Goal: Complete application form: Complete application form

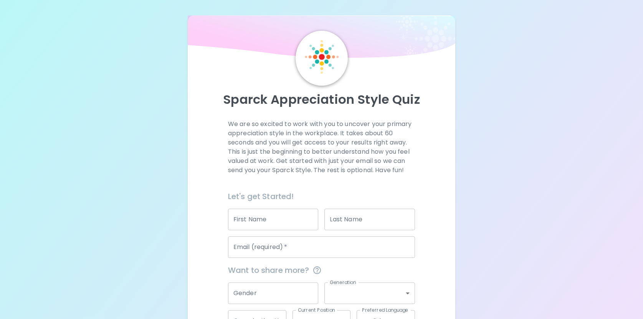
click at [258, 220] on input "First Name" at bounding box center [273, 218] width 91 height 21
type input "[PERSON_NAME]"
type input "Fontana"
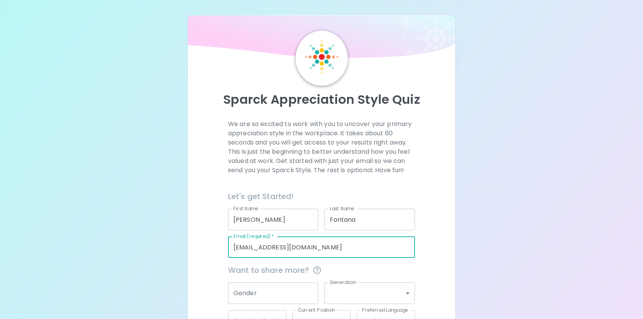
drag, startPoint x: 315, startPoint y: 246, endPoint x: 229, endPoint y: 248, distance: 86.0
click at [229, 248] on input "[EMAIL_ADDRESS][DOMAIN_NAME]" at bounding box center [321, 246] width 187 height 21
type input "[PERSON_NAME][EMAIL_ADDRESS][PERSON_NAME][DOMAIN_NAME]"
click at [271, 290] on input "Gender" at bounding box center [273, 292] width 91 height 21
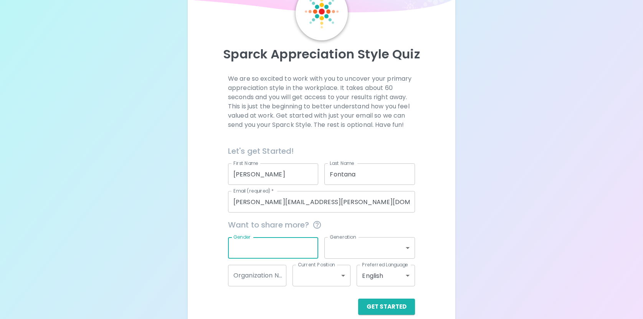
scroll to position [56, 0]
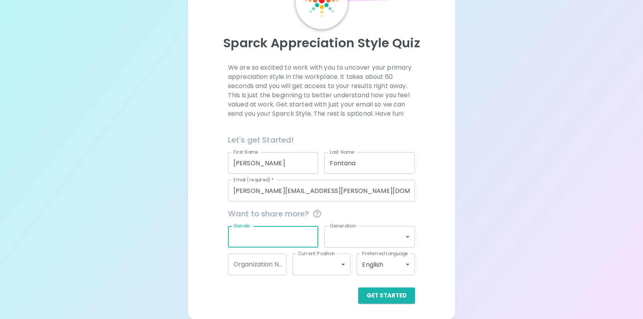
click at [263, 238] on input "Gender" at bounding box center [273, 236] width 91 height 21
type input "[DEMOGRAPHIC_DATA]"
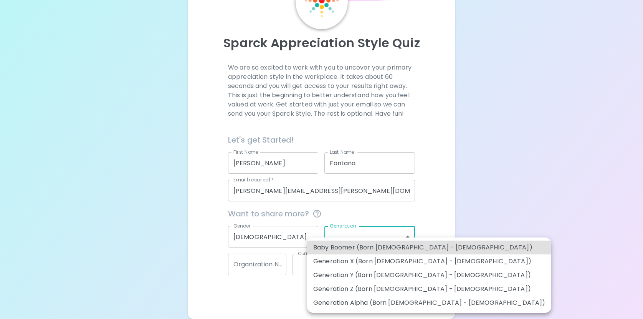
click at [362, 238] on body "Sparck Appreciation Style Quiz We are so excited to work with you to uncover yo…" at bounding box center [321, 131] width 643 height 375
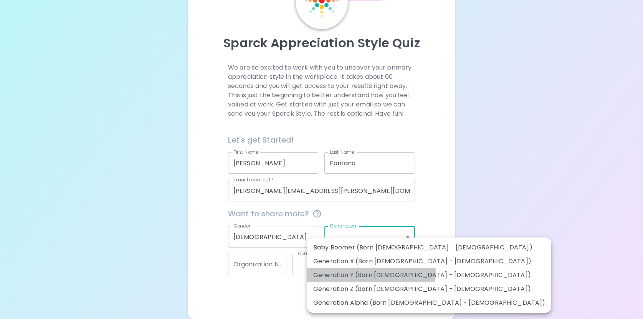
click at [371, 273] on li "Generation Y (Born [DEMOGRAPHIC_DATA] - [DEMOGRAPHIC_DATA])" at bounding box center [429, 275] width 244 height 14
type input "generation_y"
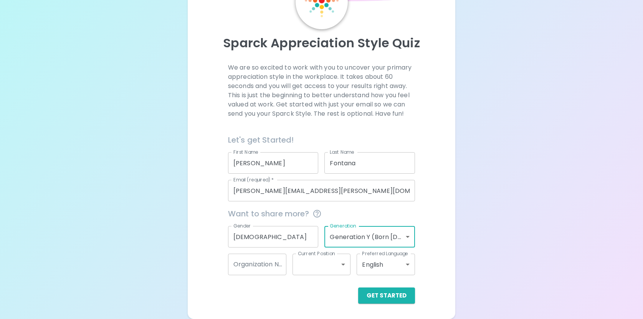
click at [315, 271] on body "Sparck Appreciation Style Quiz We are so excited to work with you to uncover yo…" at bounding box center [321, 131] width 643 height 375
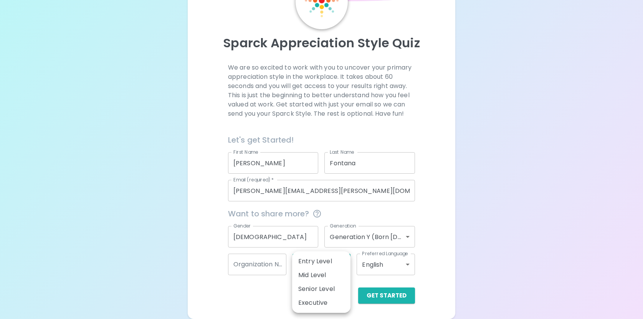
click at [317, 279] on li "Mid Level" at bounding box center [321, 275] width 58 height 14
click at [331, 259] on body "Sparck Appreciation Style Quiz We are so excited to work with you to uncover yo…" at bounding box center [321, 131] width 643 height 375
click at [324, 284] on li "Senior Level" at bounding box center [321, 289] width 58 height 14
type input "senior_level"
click at [258, 267] on input "Organization Name" at bounding box center [257, 263] width 58 height 21
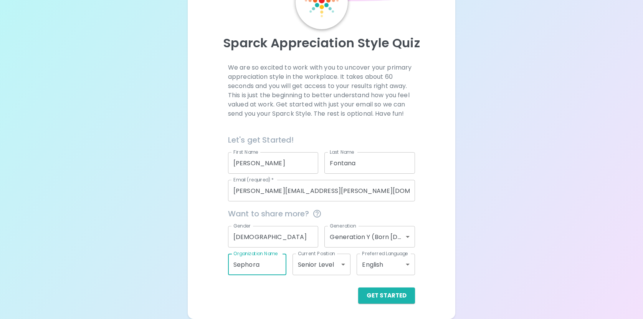
type input "Sephora"
click at [291, 297] on div "Get Started" at bounding box center [321, 295] width 187 height 16
click at [343, 264] on body "Sparck Appreciation Style Quiz We are so excited to work with you to uncover yo…" at bounding box center [321, 131] width 643 height 375
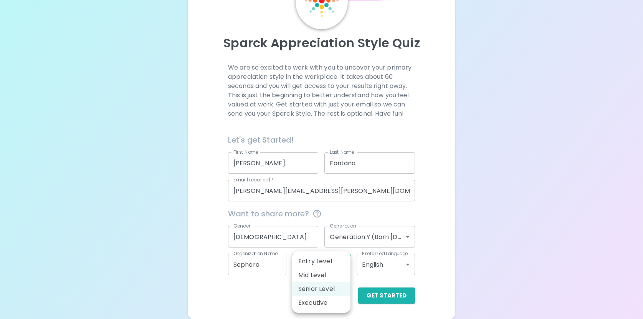
click at [321, 276] on li "Mid Level" at bounding box center [321, 275] width 58 height 14
type input "mid_level"
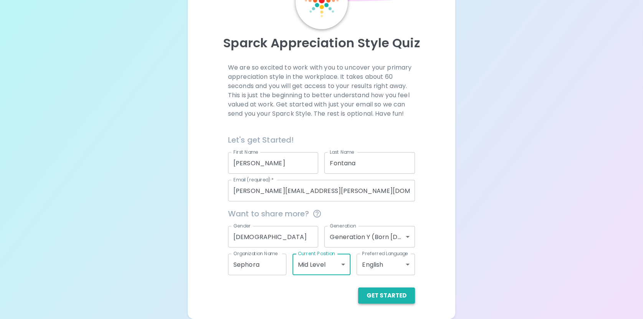
click at [376, 292] on button "Get Started" at bounding box center [386, 295] width 57 height 16
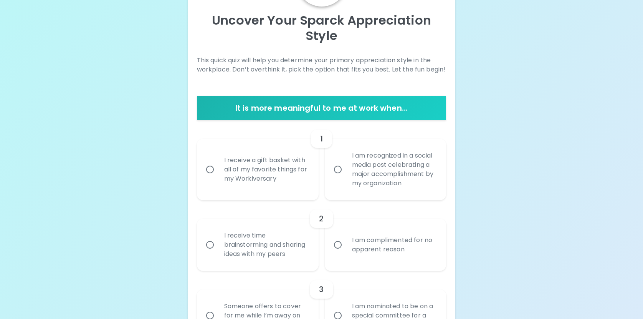
scroll to position [83, 0]
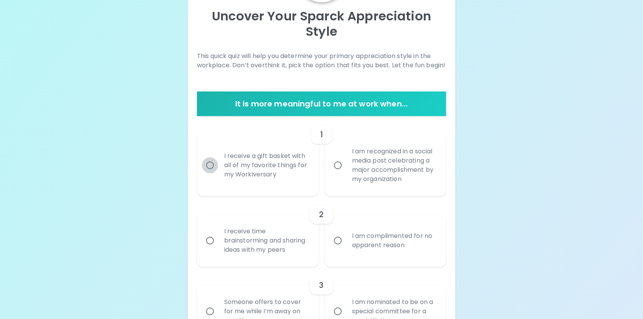
click at [209, 166] on input "I receive a gift basket with all of my favorite things for my Workiversary" at bounding box center [210, 165] width 16 height 16
radio input "true"
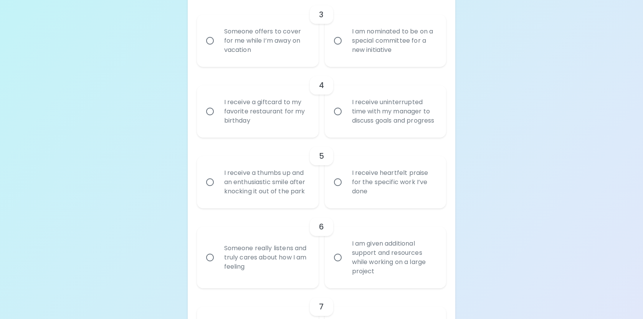
scroll to position [354, 0]
click at [338, 189] on input "I receive heartfelt praise for the specific work I’ve done" at bounding box center [338, 181] width 16 height 16
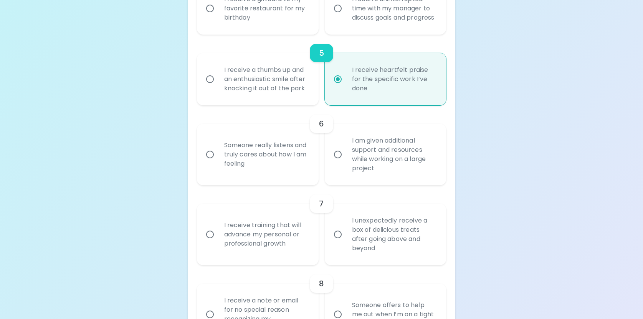
scroll to position [457, 0]
radio input "true"
click at [212, 161] on input "Someone really listens and truly cares about how I am feeling" at bounding box center [210, 153] width 16 height 16
radio input "false"
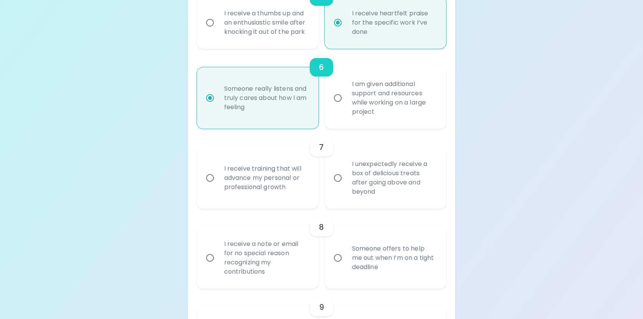
scroll to position [519, 0]
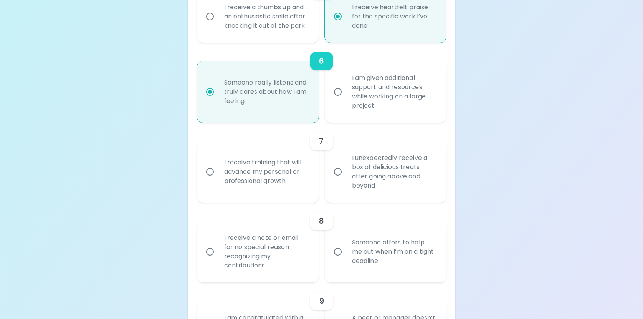
radio input "true"
click at [211, 180] on input "I receive training that will advance my personal or professional growth" at bounding box center [210, 171] width 16 height 16
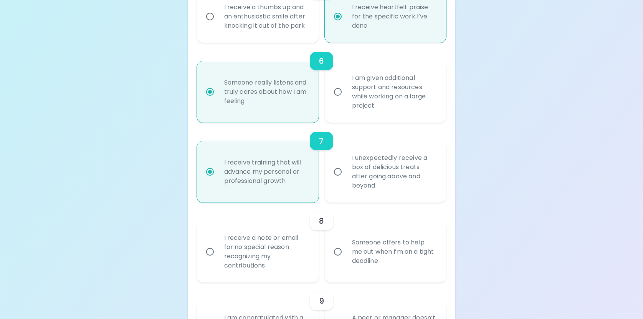
radio input "false"
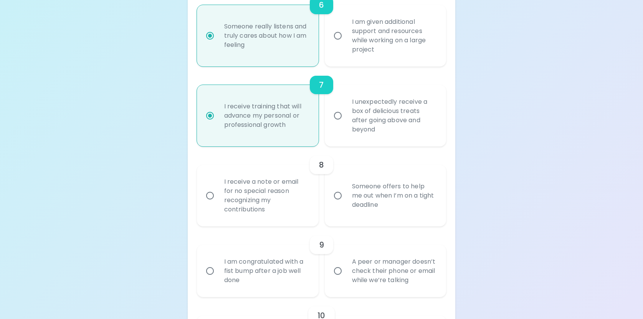
scroll to position [580, 0]
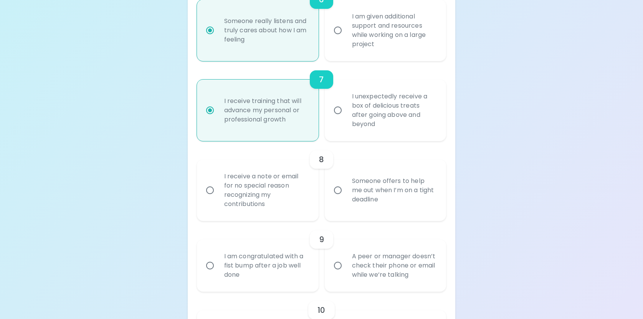
radio input "true"
click at [211, 198] on input "I receive a note or email for no special reason recognizing my contributions" at bounding box center [210, 190] width 16 height 16
radio input "false"
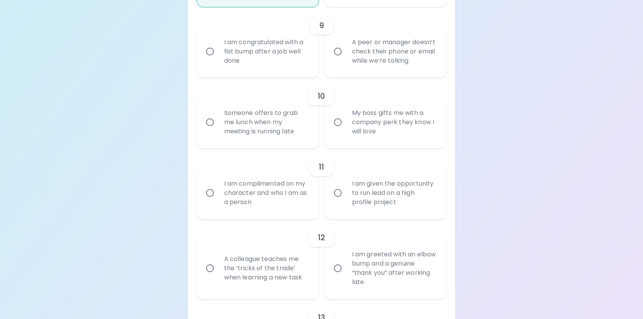
scroll to position [797, 0]
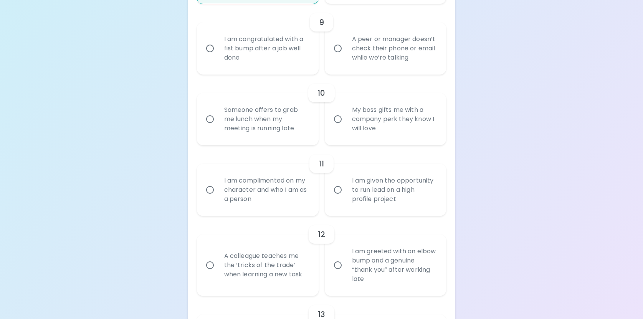
radio input "true"
click at [338, 127] on input "My boss gifts me with a company perk they know I will love" at bounding box center [338, 119] width 16 height 16
radio input "false"
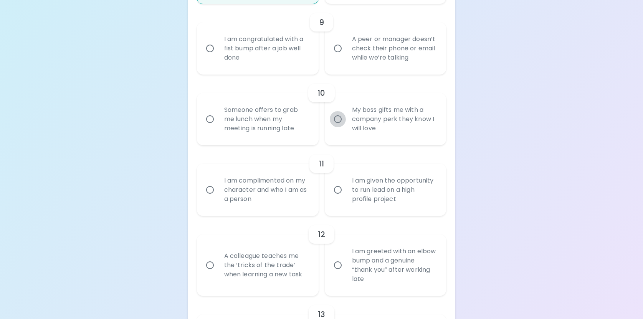
radio input "false"
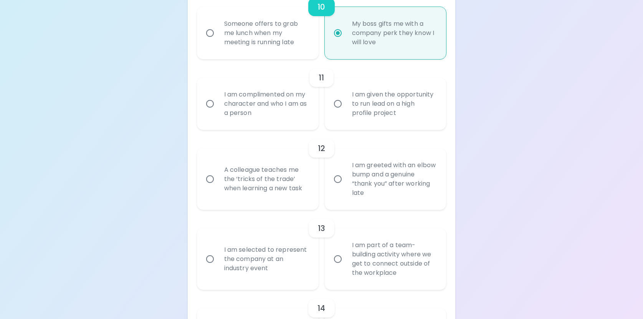
scroll to position [885, 0]
radio input "true"
click at [211, 109] on input "I am complimented on my character and who I am as a person" at bounding box center [210, 102] width 16 height 16
radio input "false"
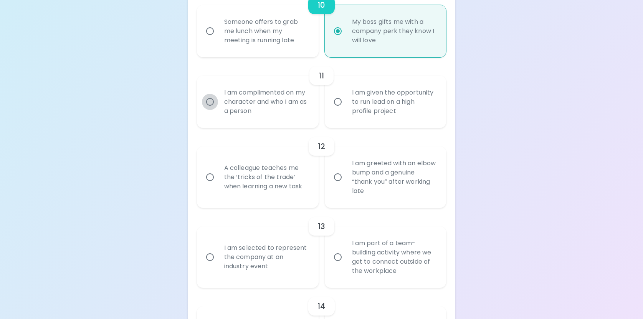
radio input "false"
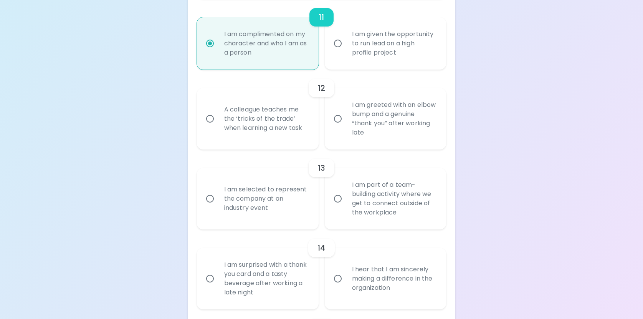
scroll to position [946, 0]
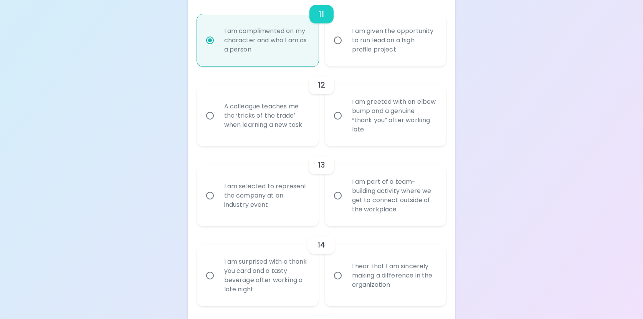
radio input "true"
click at [211, 124] on input "A colleague teaches me the ‘tricks of the trade’ when learning a new task" at bounding box center [210, 115] width 16 height 16
radio input "false"
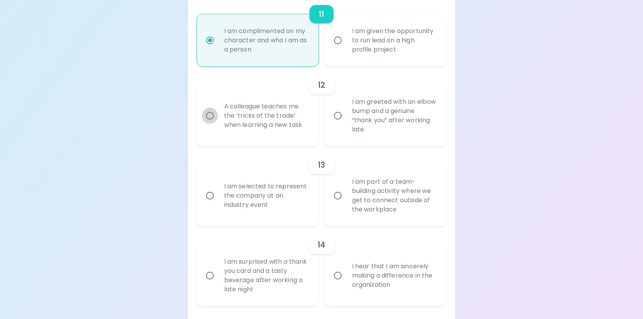
radio input "false"
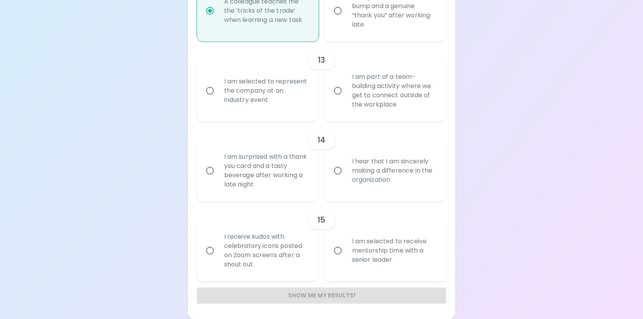
scroll to position [1060, 0]
radio input "true"
click at [210, 169] on input "I am surprised with a thank you card and a tasty beverage after working a late …" at bounding box center [210, 170] width 16 height 16
radio input "false"
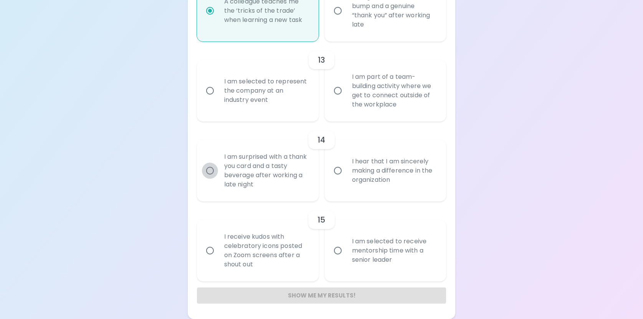
radio input "false"
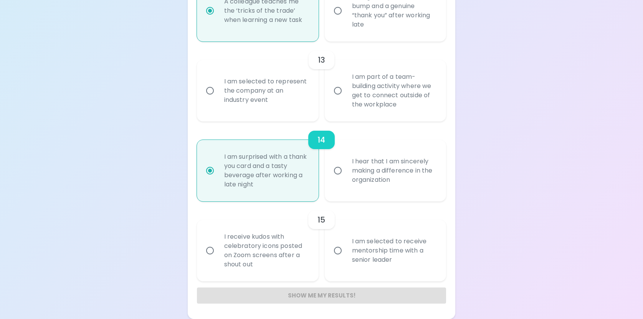
radio input "true"
click at [339, 250] on input "I am selected to receive mentorship time with a senior leader" at bounding box center [338, 250] width 16 height 16
radio input "false"
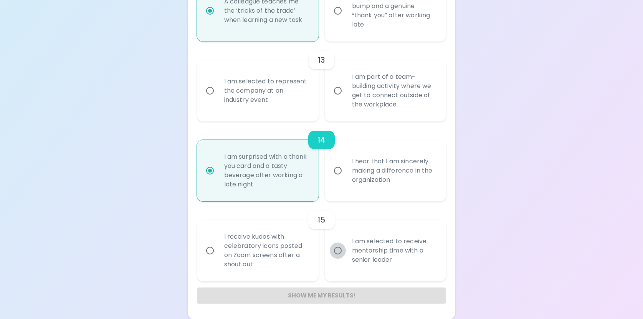
radio input "false"
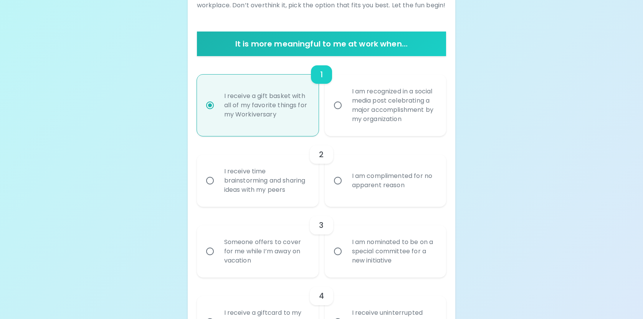
scroll to position [144, 0]
radio input "true"
